Goal: Information Seeking & Learning: Check status

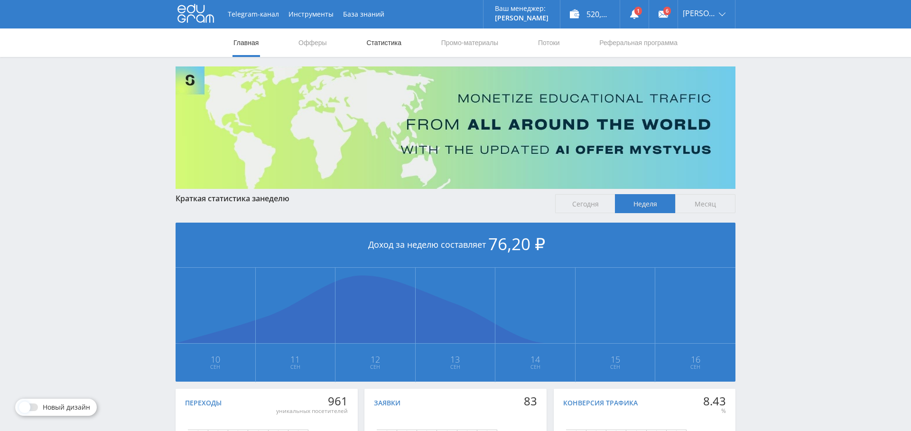
click at [390, 50] on link "Статистика" at bounding box center [383, 42] width 37 height 28
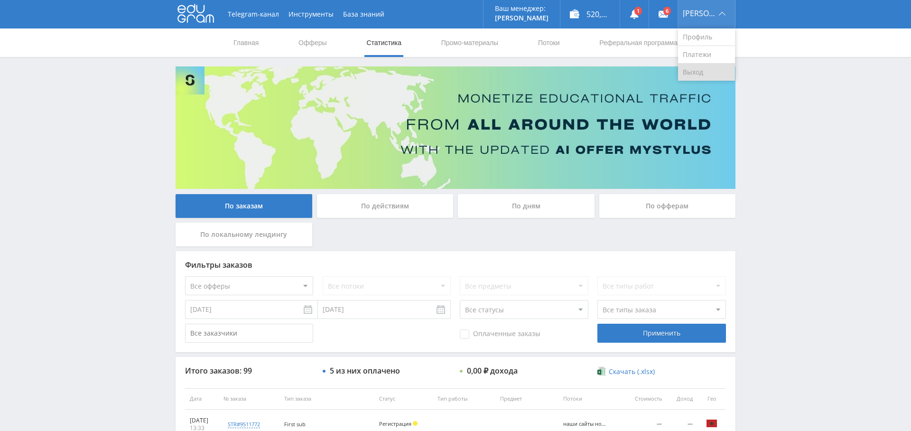
click at [708, 73] on link "Выход" at bounding box center [706, 72] width 57 height 17
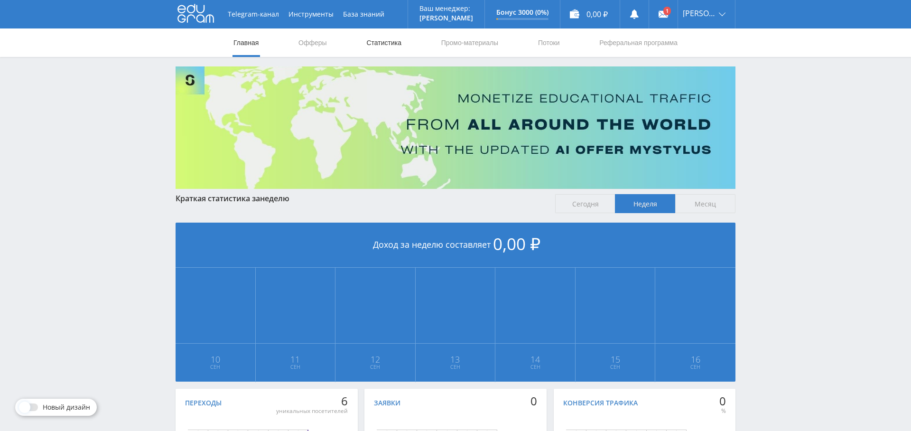
click at [382, 41] on link "Статистика" at bounding box center [383, 42] width 37 height 28
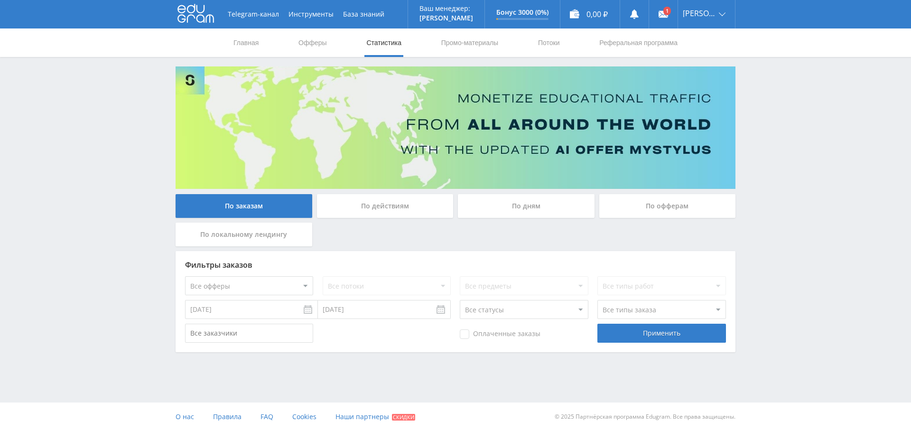
click at [507, 204] on div "По дням" at bounding box center [526, 206] width 137 height 24
click at [0, 0] on input "По дням" at bounding box center [0, 0] width 0 height 0
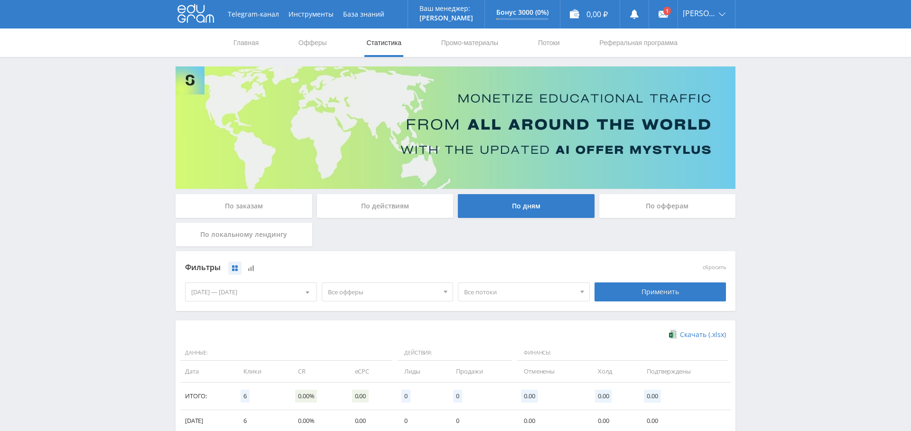
click at [258, 209] on div "По заказам" at bounding box center [244, 206] width 137 height 24
click at [0, 0] on input "По заказам" at bounding box center [0, 0] width 0 height 0
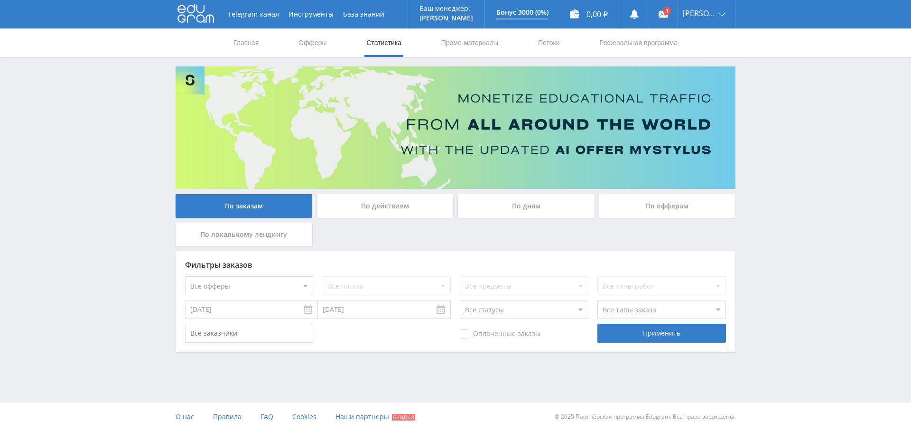
click at [514, 220] on div "По дням" at bounding box center [525, 208] width 141 height 28
drag, startPoint x: 525, startPoint y: 191, endPoint x: 524, endPoint y: 199, distance: 7.6
click at [525, 191] on div "По заказам По действиям По дням По офферам По локальному лендингу Фильтры заказ…" at bounding box center [455, 209] width 569 height 286
drag, startPoint x: 524, startPoint y: 216, endPoint x: 528, endPoint y: 209, distance: 8.7
click at [524, 216] on div "По дням" at bounding box center [526, 206] width 137 height 24
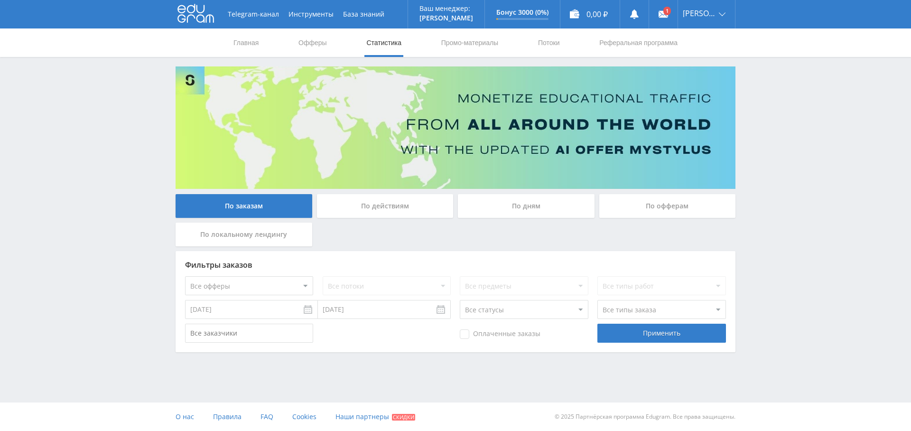
click at [0, 0] on input "По дням" at bounding box center [0, 0] width 0 height 0
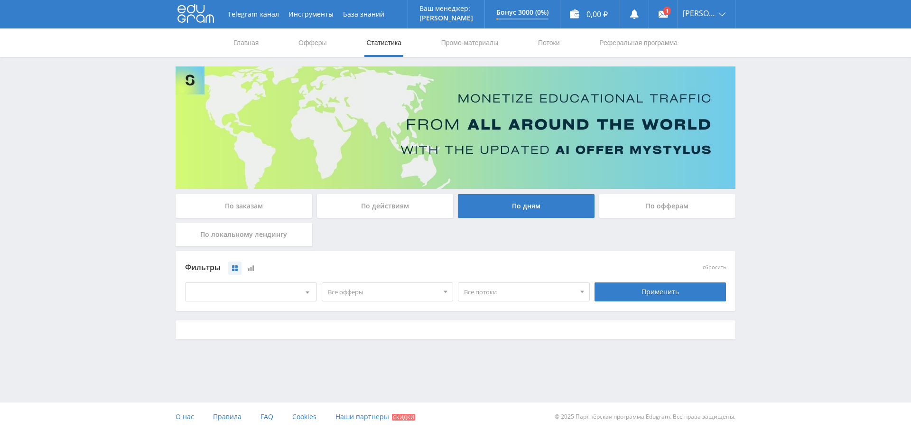
click at [528, 208] on div "По дням" at bounding box center [526, 206] width 137 height 24
click at [0, 0] on input "По дням" at bounding box center [0, 0] width 0 height 0
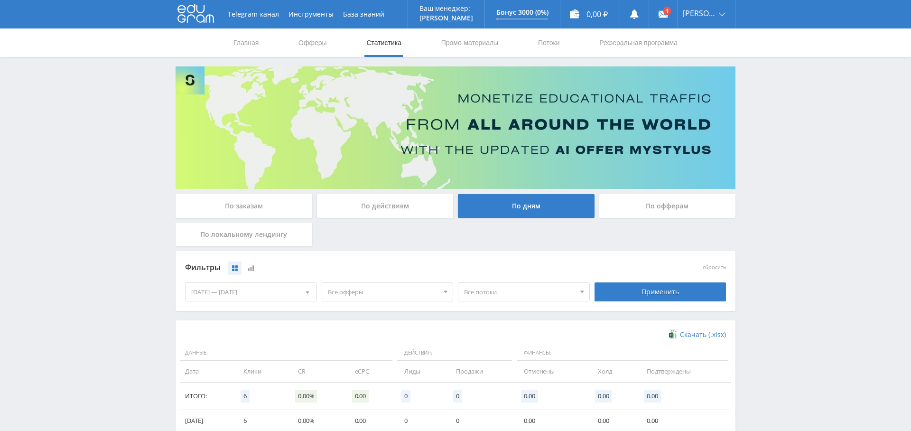
click at [255, 199] on div "По заказам" at bounding box center [244, 206] width 137 height 24
click at [0, 0] on input "По заказам" at bounding box center [0, 0] width 0 height 0
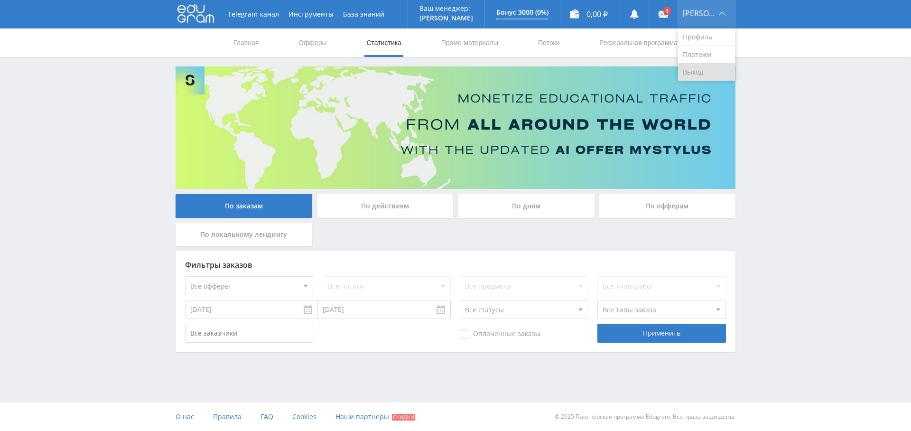
click at [710, 68] on link "Выход" at bounding box center [706, 72] width 57 height 17
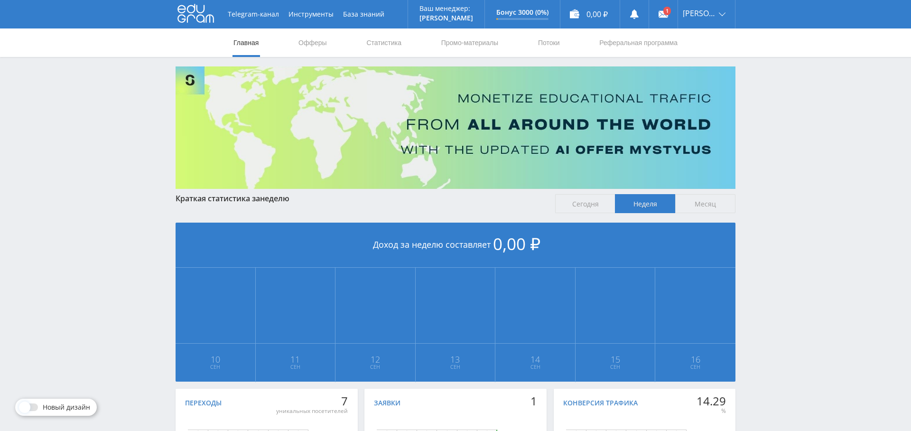
click at [405, 47] on nav "Главная Офферы Статистика Промо-материалы Потоки Реферальная программа" at bounding box center [455, 42] width 446 height 28
click at [395, 44] on link "Статистика" at bounding box center [383, 42] width 37 height 28
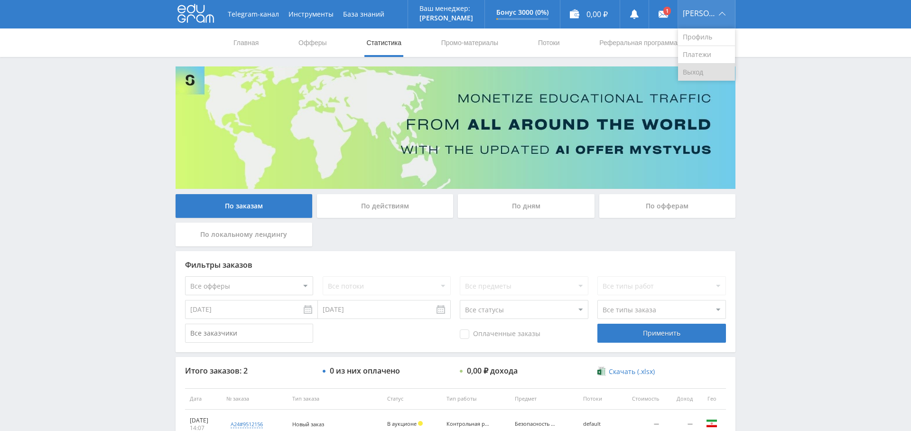
click at [716, 76] on link "Выход" at bounding box center [706, 72] width 57 height 17
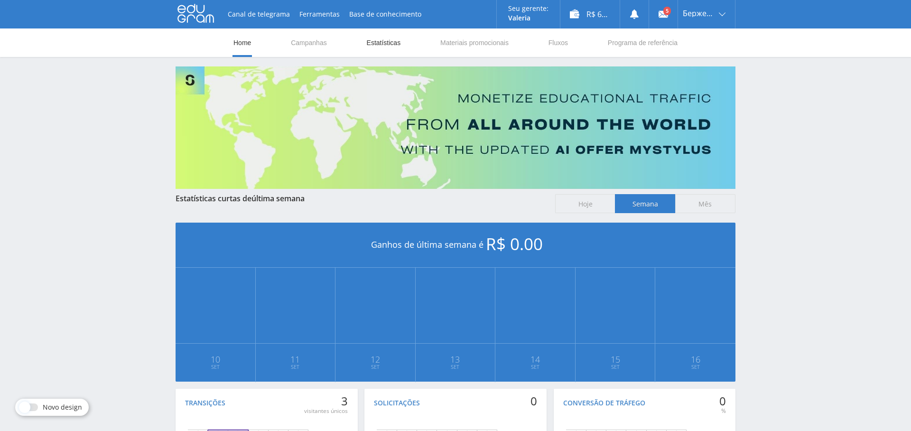
click at [391, 45] on link "Estatísticas" at bounding box center [384, 42] width 36 height 28
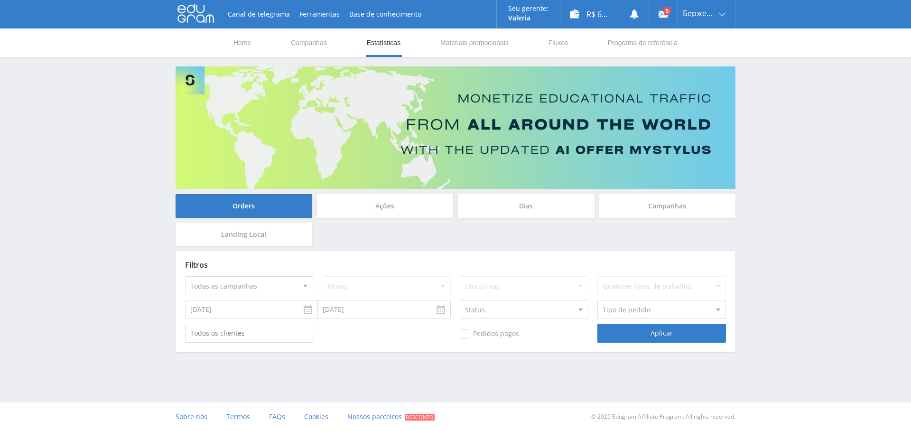
click at [525, 203] on div "Dias" at bounding box center [526, 206] width 137 height 24
click at [531, 201] on div "Dias" at bounding box center [526, 206] width 137 height 24
click at [0, 0] on input "Dias" at bounding box center [0, 0] width 0 height 0
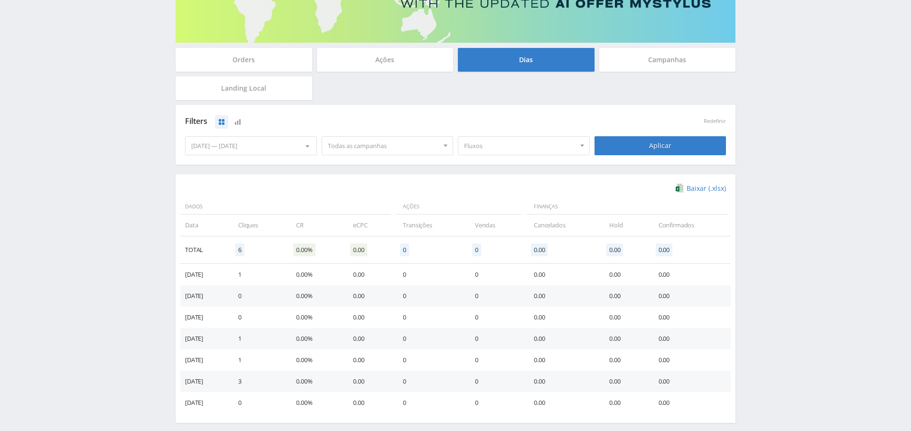
scroll to position [140, 0]
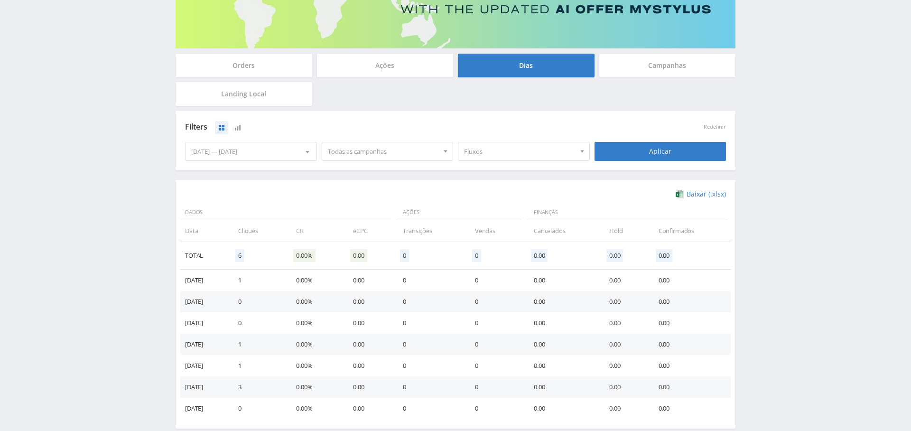
click at [271, 149] on div "10.09.2025 — 16.09.2025" at bounding box center [250, 151] width 131 height 18
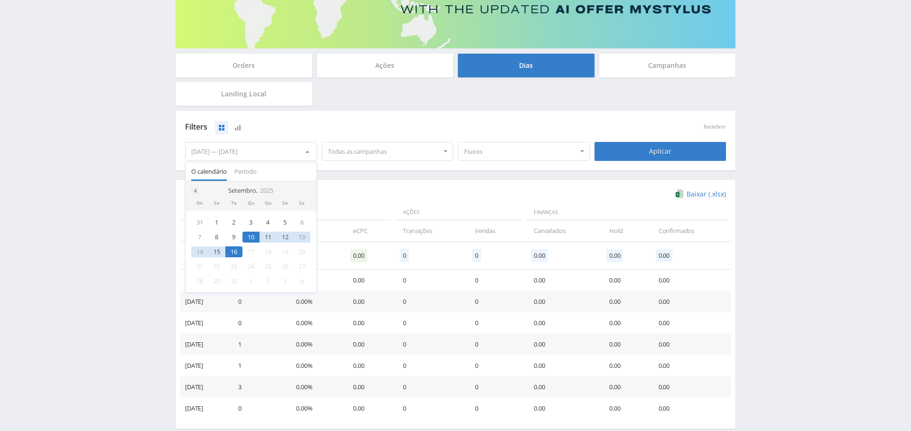
click at [193, 189] on span at bounding box center [194, 190] width 5 height 5
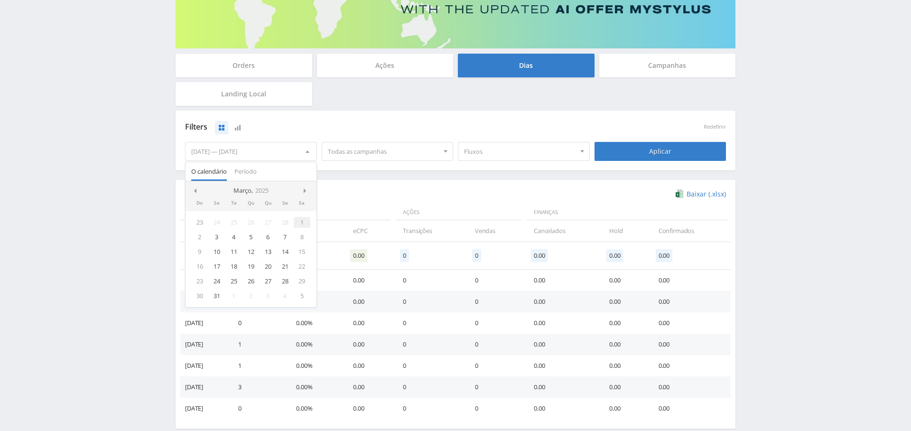
click at [305, 218] on div "1" at bounding box center [302, 222] width 17 height 11
click at [305, 189] on span at bounding box center [306, 190] width 5 height 5
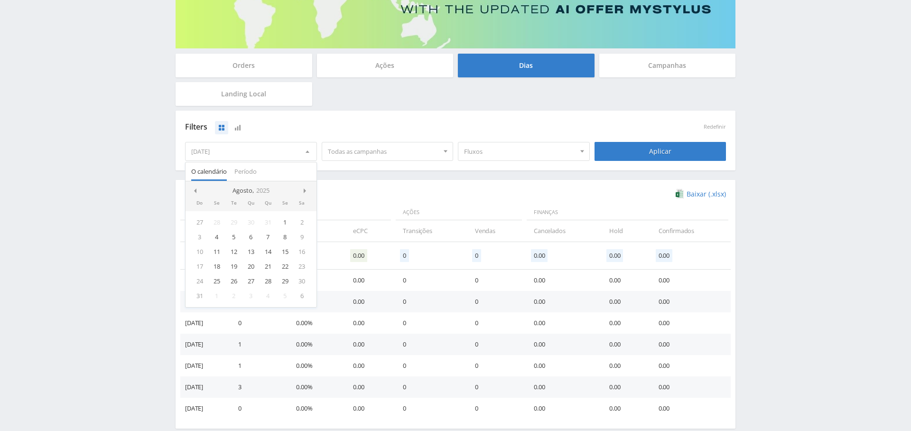
click at [476, 199] on div "Baixar (.xlsx) Dados Ações Finanças Data Cliques CR eCPC Transições Vendas Canc…" at bounding box center [455, 304] width 541 height 230
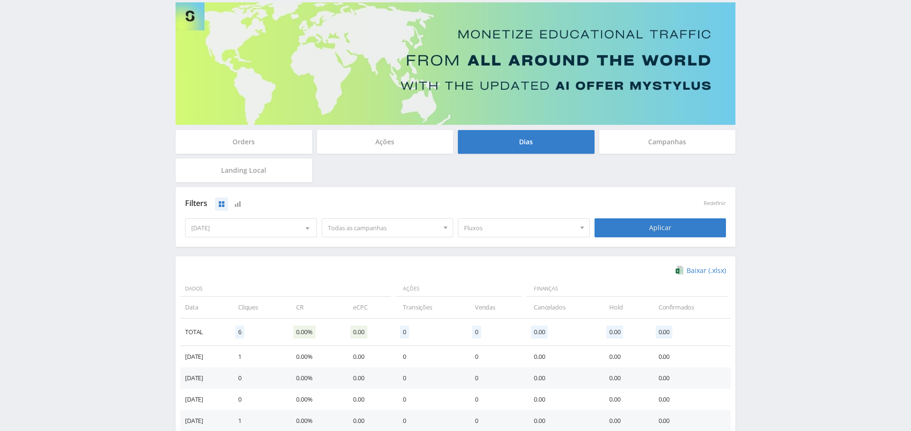
scroll to position [0, 0]
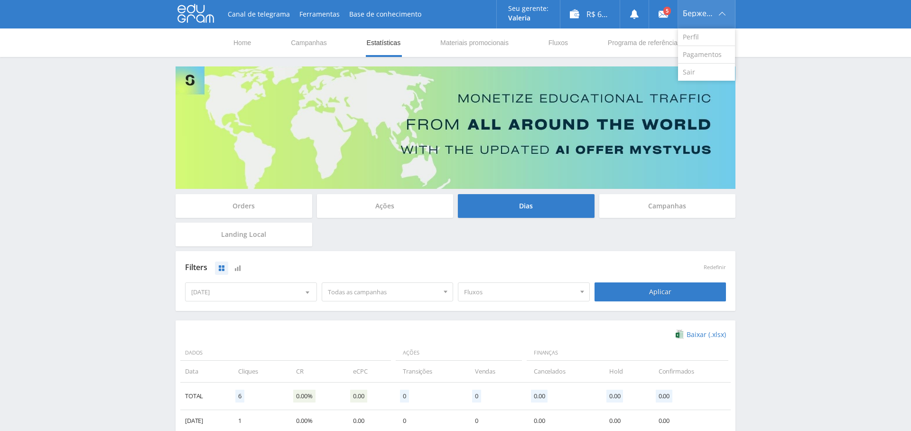
click at [696, 7] on div "Бержерак" at bounding box center [706, 14] width 57 height 28
click at [705, 56] on link "Pagamentos" at bounding box center [706, 55] width 57 height 18
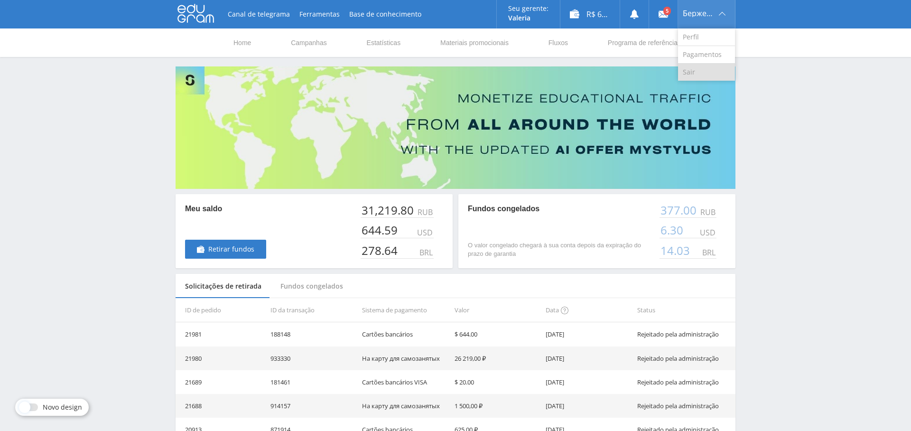
click at [705, 74] on link "Sair" at bounding box center [706, 72] width 57 height 17
